Goal: Task Accomplishment & Management: Manage account settings

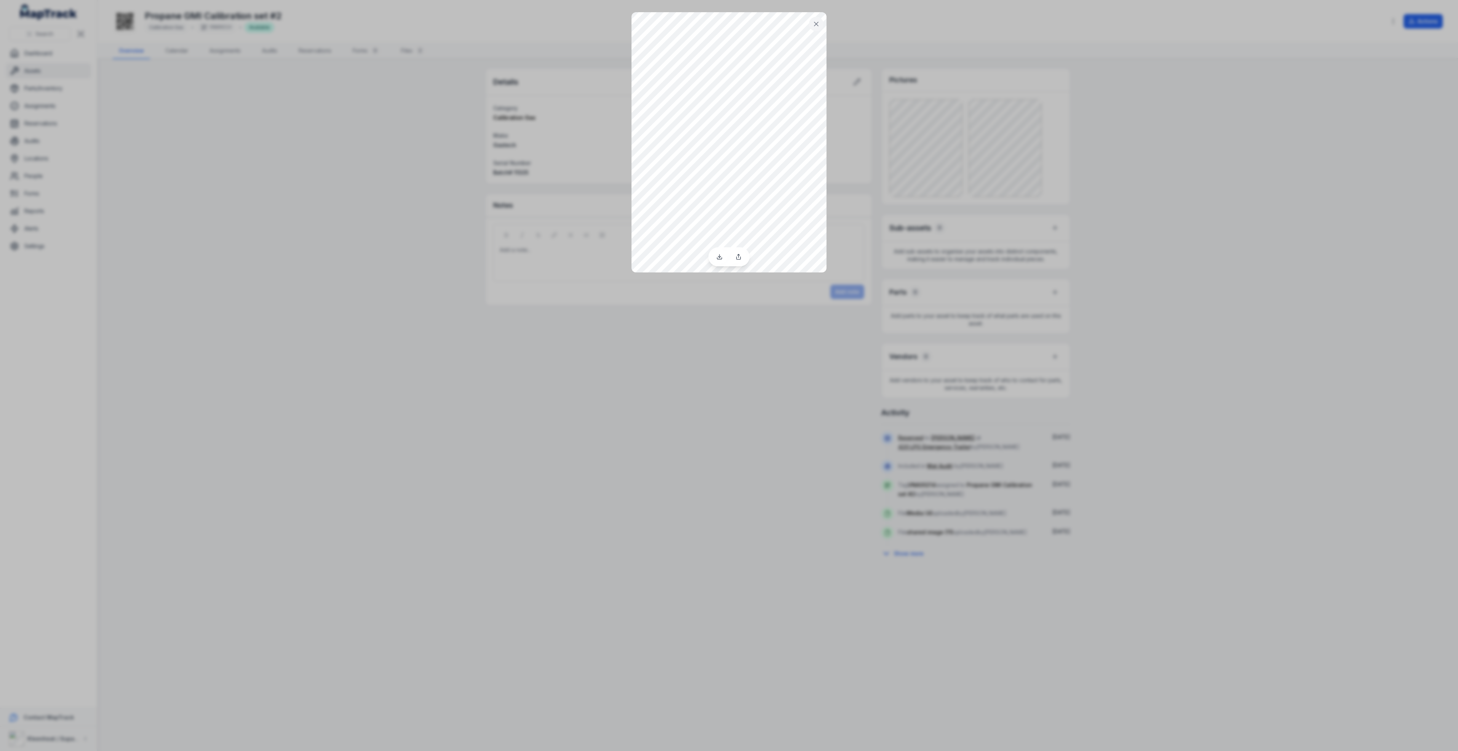
click at [181, 110] on div at bounding box center [729, 375] width 1458 height 751
click at [815, 21] on icon at bounding box center [816, 24] width 8 height 8
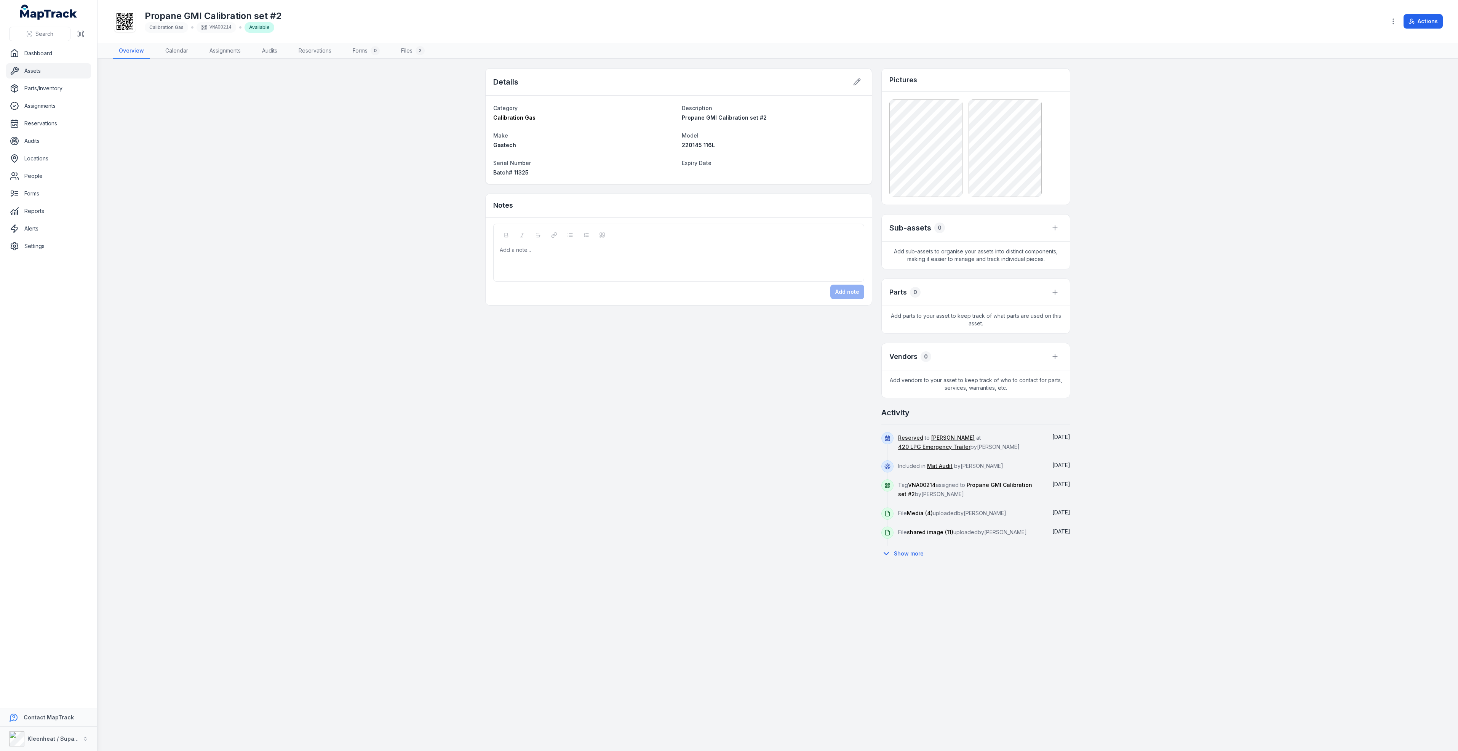
click at [552, 375] on div "Details Category Calibration Gas Description Propane GMI Calibration set #2 Mak…" at bounding box center [777, 314] width 585 height 493
click at [29, 73] on link "Assets" at bounding box center [48, 70] width 85 height 15
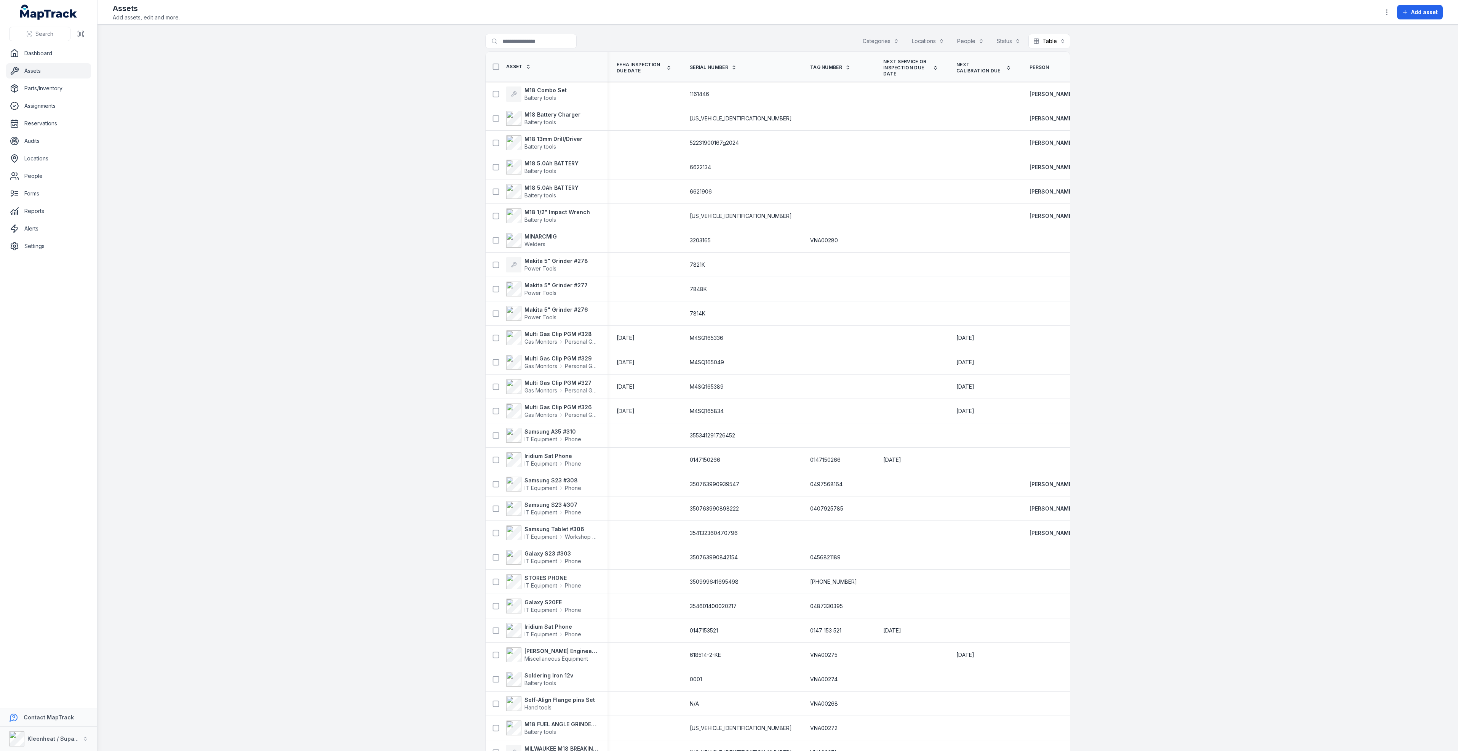
click at [873, 39] on button "Categories" at bounding box center [881, 41] width 46 height 14
click at [1390, 56] on main "Search for assets Categories Locations People Status Table ***** Asset EEHA Ins…" at bounding box center [777, 388] width 1360 height 726
click at [1385, 13] on icon "button" at bounding box center [1387, 12] width 8 height 8
click at [1338, 97] on div "Edit categories" at bounding box center [1348, 94] width 85 height 14
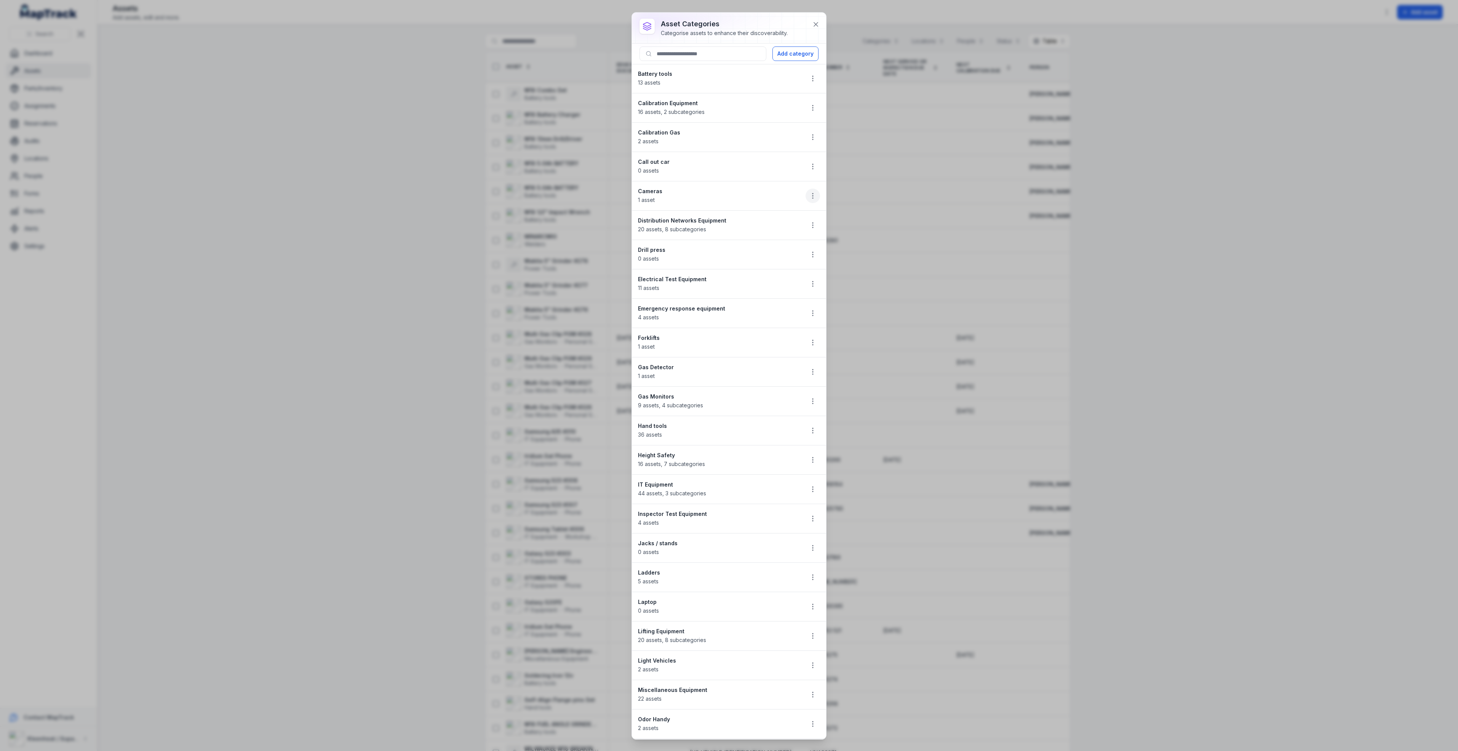
click at [812, 196] on circle "button" at bounding box center [812, 195] width 1 height 1
click at [745, 218] on div "Edit" at bounding box center [765, 219] width 85 height 14
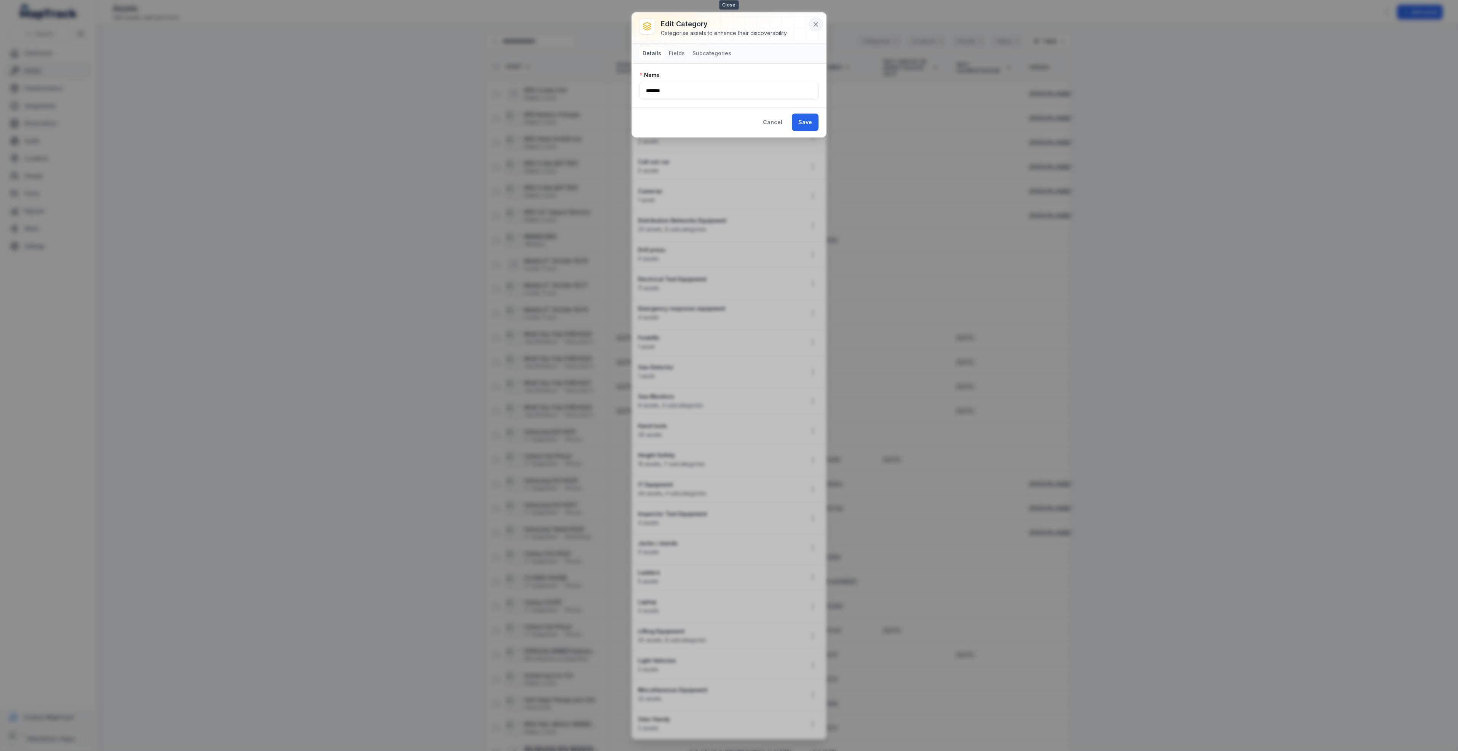
click at [815, 24] on icon at bounding box center [816, 24] width 4 height 4
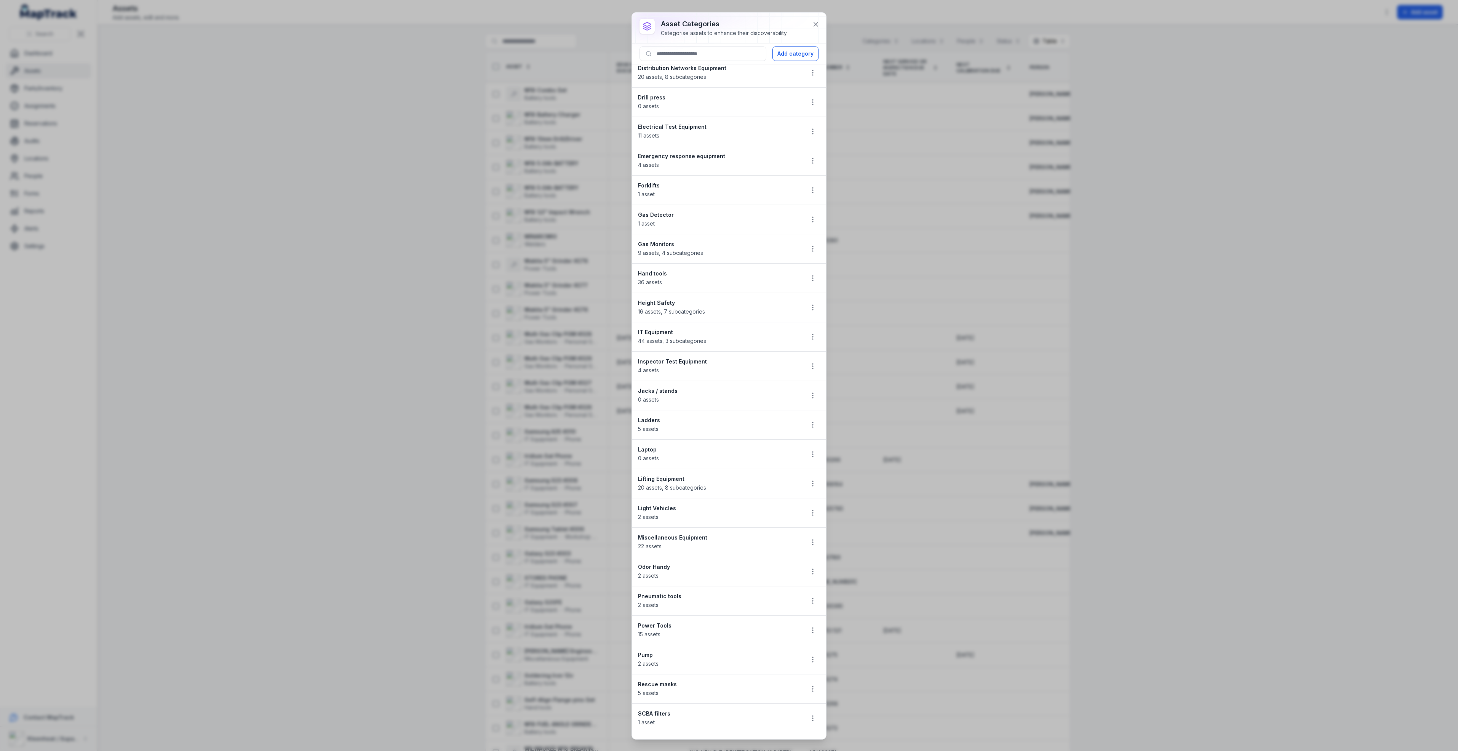
scroll to position [171, 0]
click at [809, 321] on icon "button" at bounding box center [813, 318] width 8 height 8
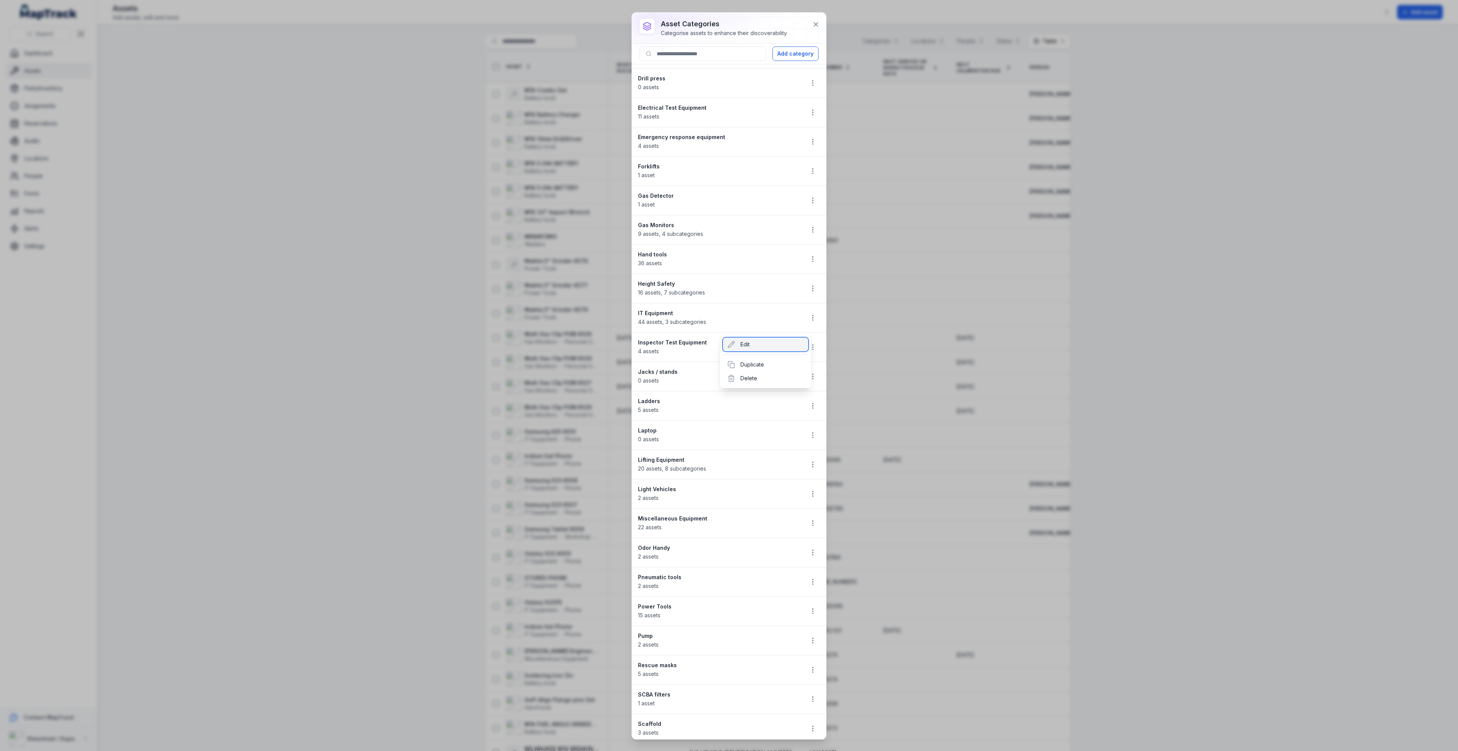
click at [744, 347] on div "Edit" at bounding box center [765, 344] width 85 height 14
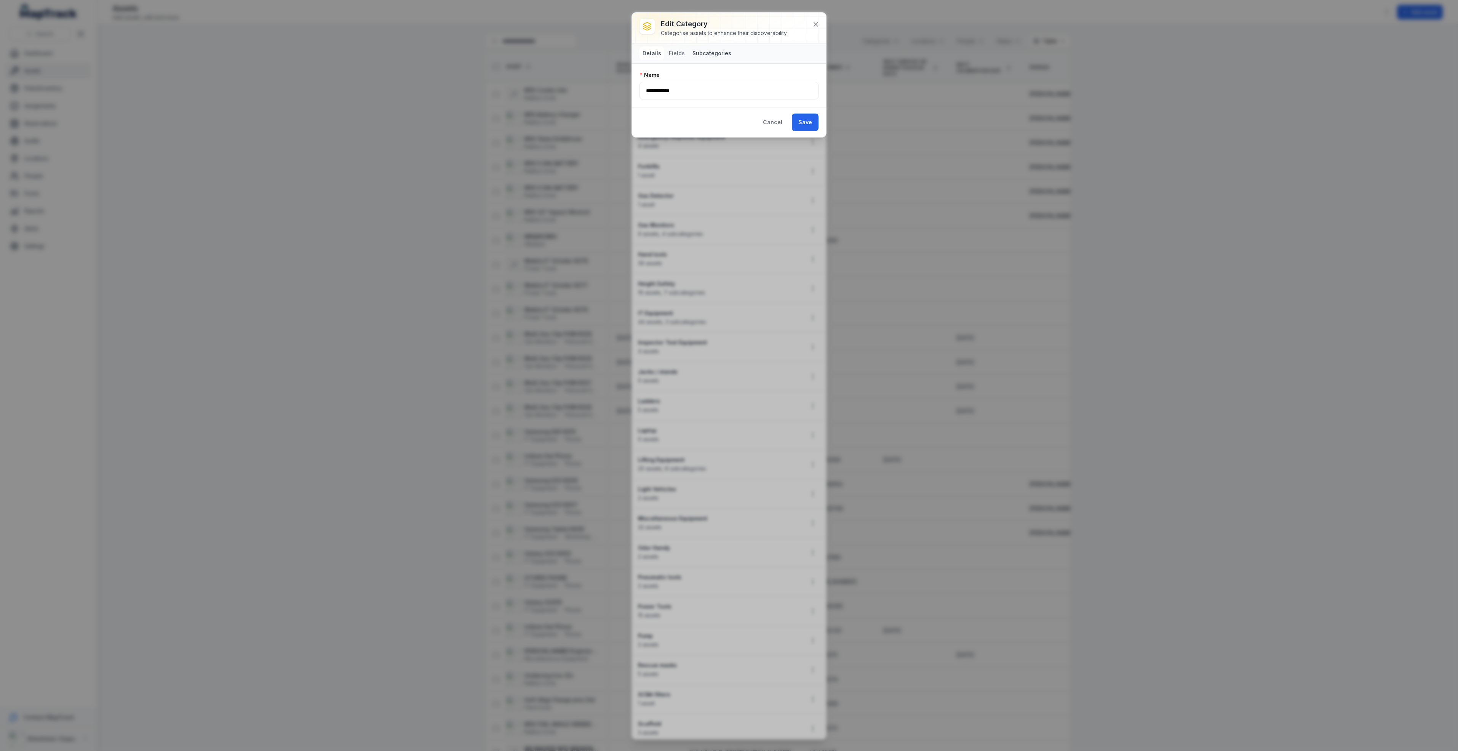
click at [704, 53] on button "Subcategories" at bounding box center [711, 53] width 45 height 14
click at [786, 75] on button "Add category" at bounding box center [795, 74] width 46 height 14
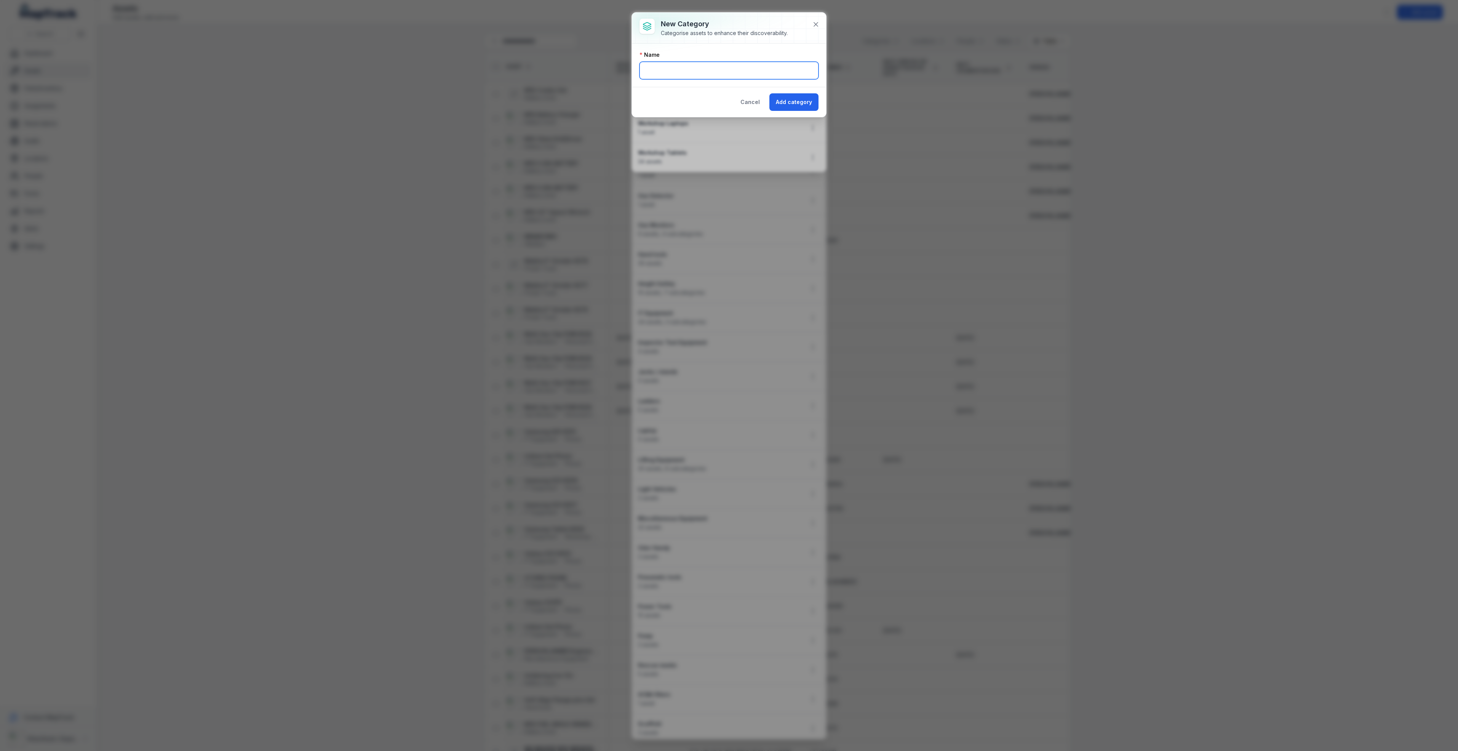
click at [747, 74] on input "text" at bounding box center [728, 71] width 179 height 18
type input "*"
type input "******"
click at [802, 104] on button "Add category" at bounding box center [793, 102] width 49 height 18
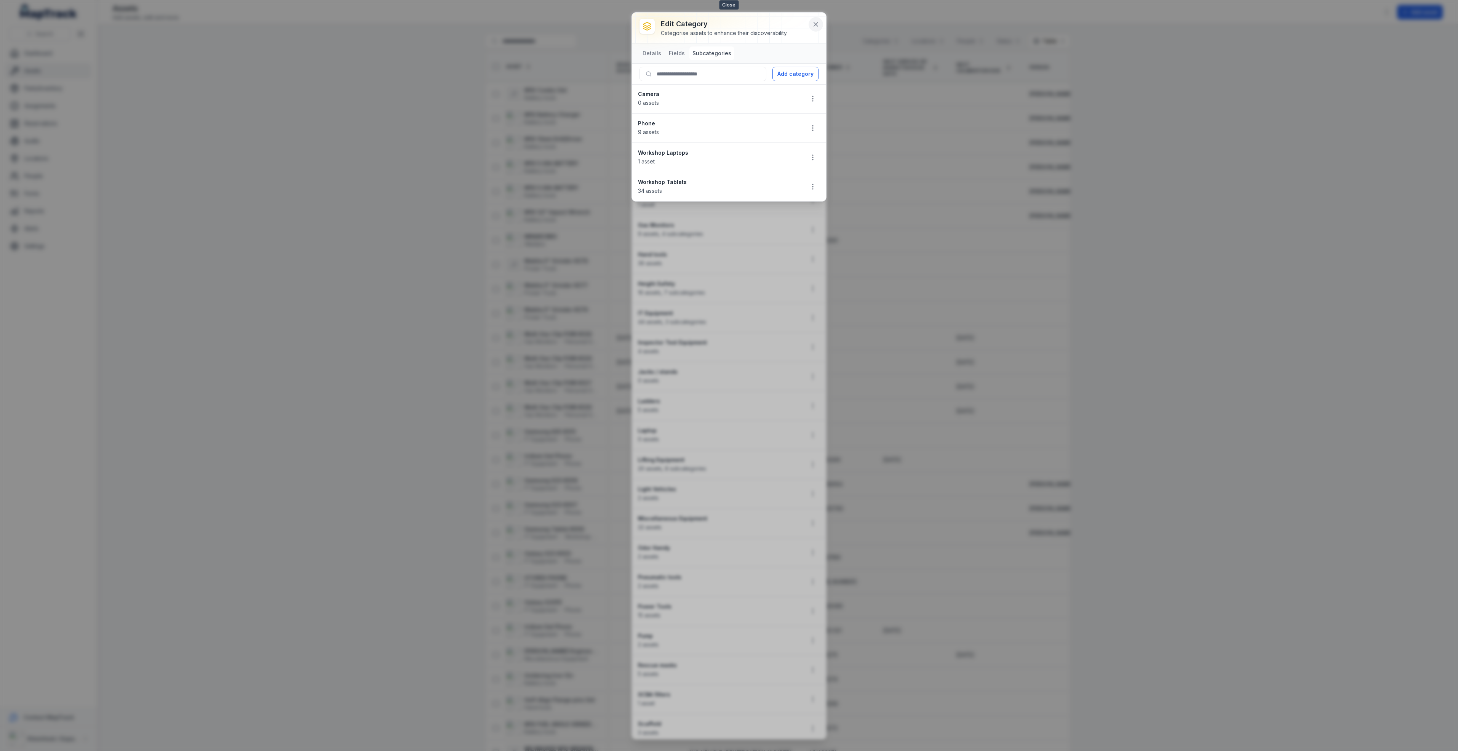
click at [815, 23] on icon at bounding box center [816, 25] width 8 height 8
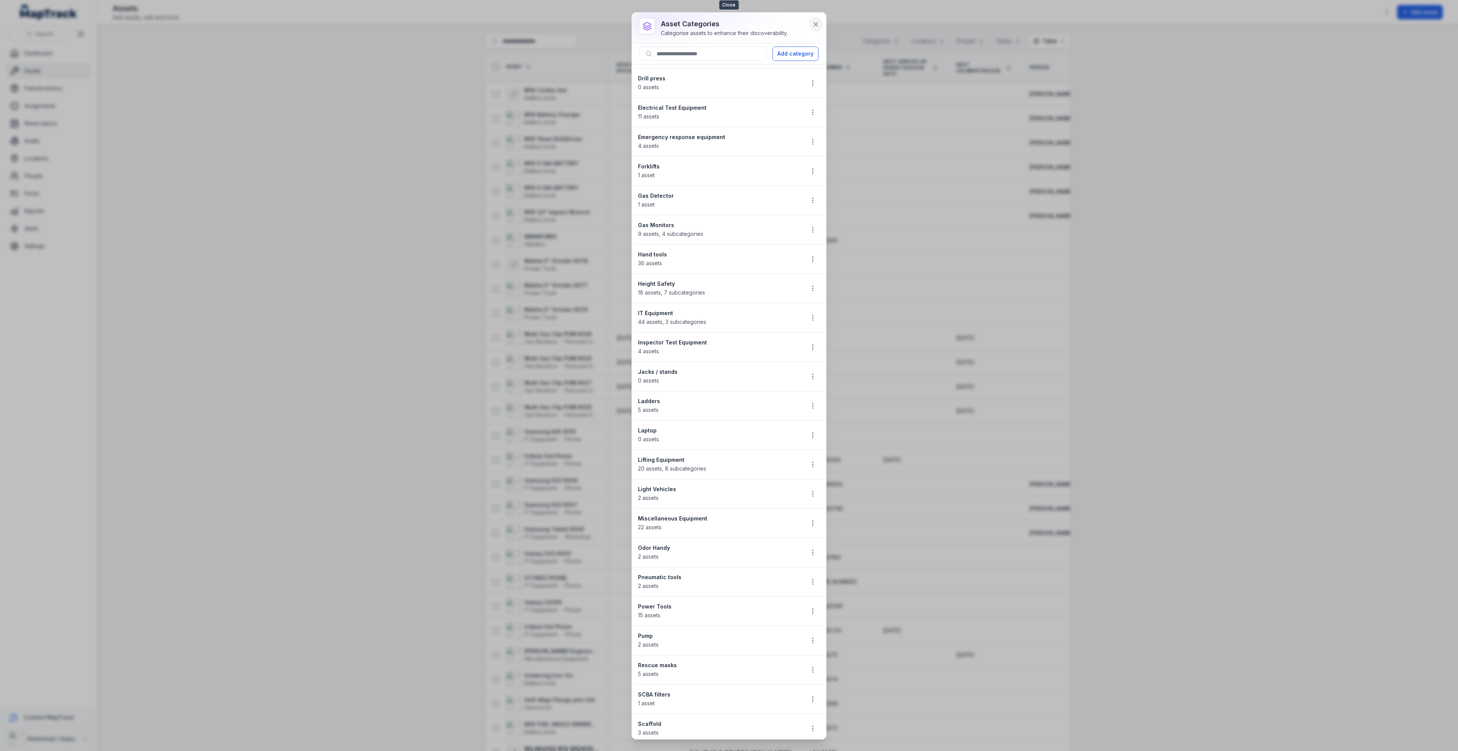
click at [813, 23] on icon at bounding box center [816, 25] width 8 height 8
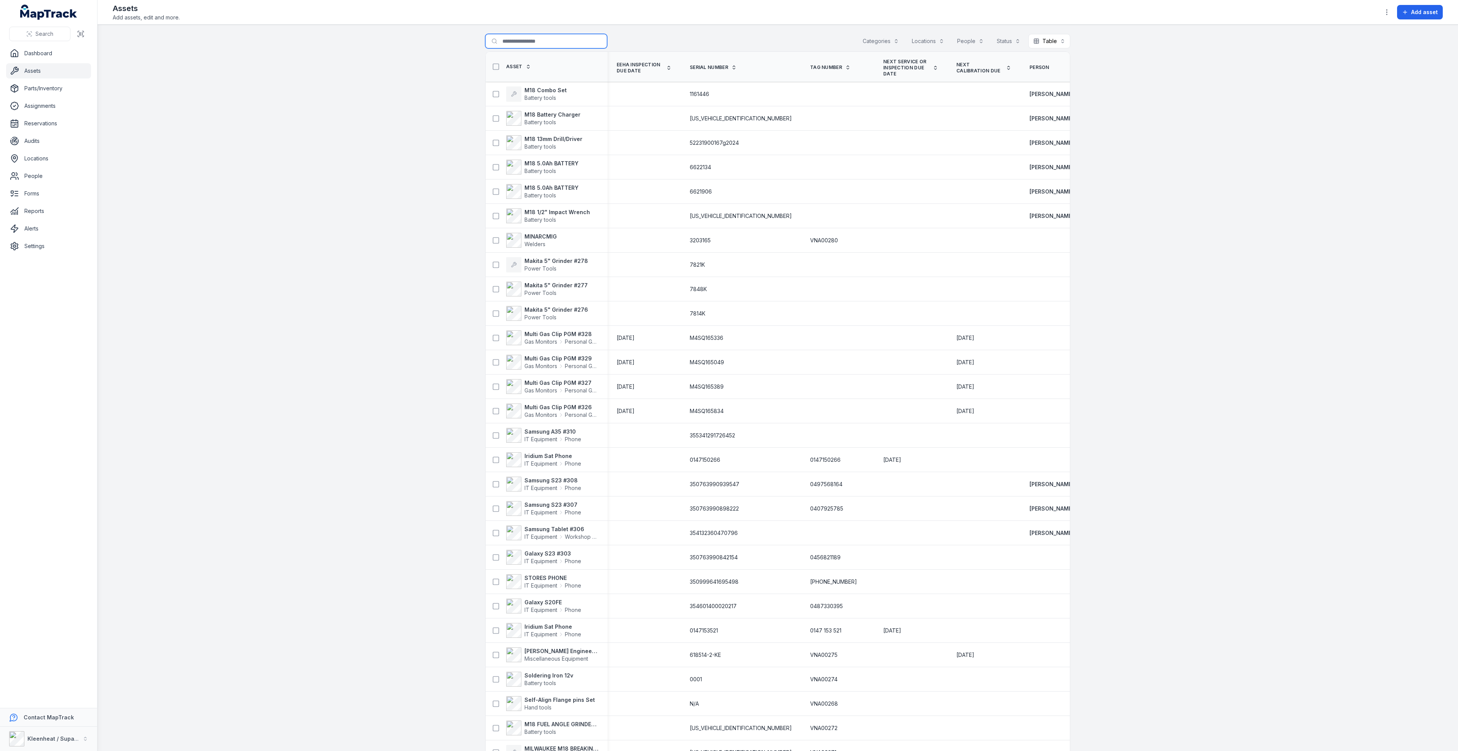
click at [555, 43] on input "Search for assets" at bounding box center [546, 41] width 122 height 14
type input "**"
